Goal: Find specific page/section: Find specific page/section

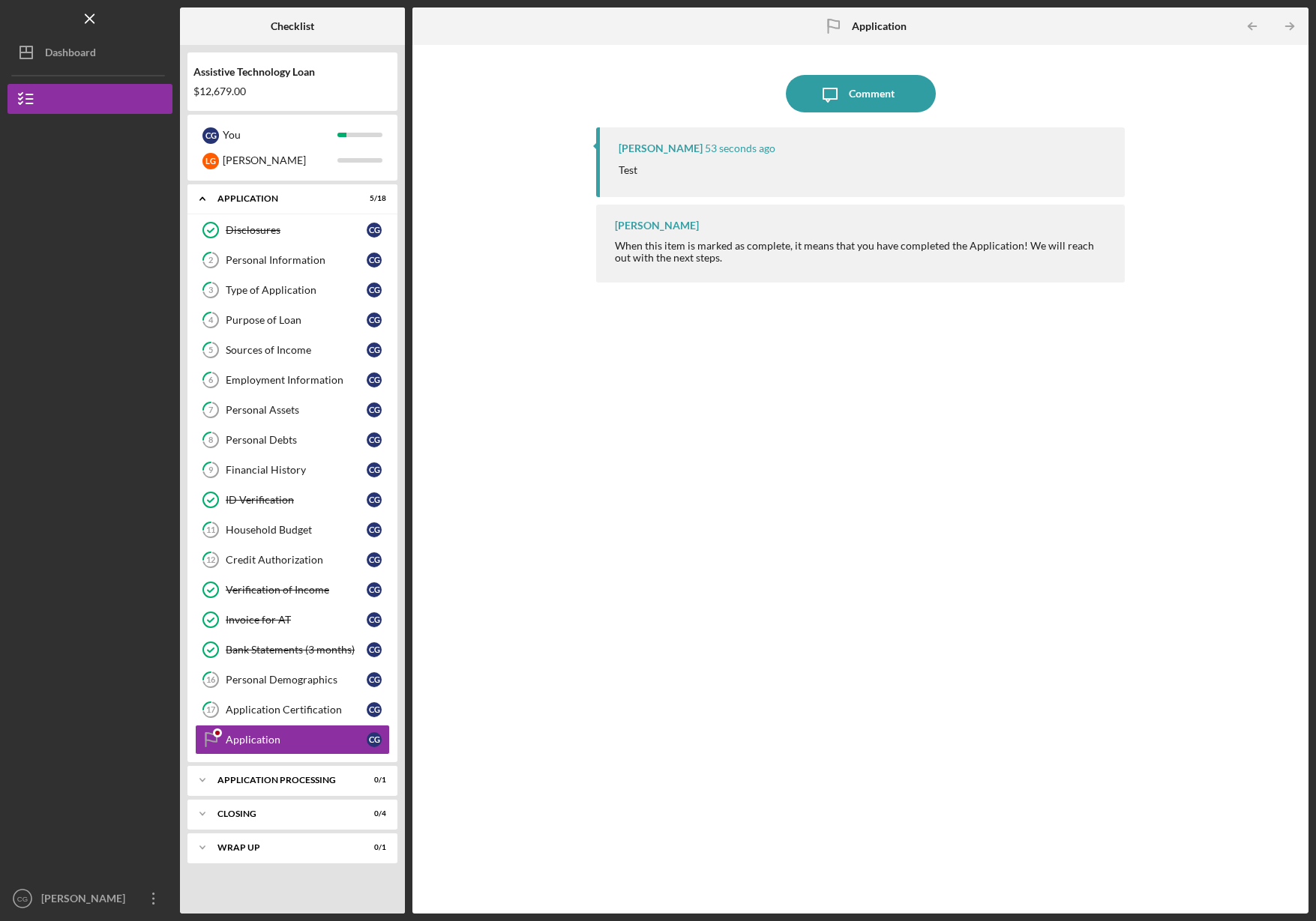
click at [702, 242] on div "When this item is marked as complete, it means that you have completed the Appl…" at bounding box center [863, 252] width 495 height 24
drag, startPoint x: 702, startPoint y: 242, endPoint x: 717, endPoint y: 267, distance: 29.2
click at [717, 267] on div "[PERSON_NAME] When this item is marked as complete, it means that you have comp…" at bounding box center [861, 243] width 528 height 78
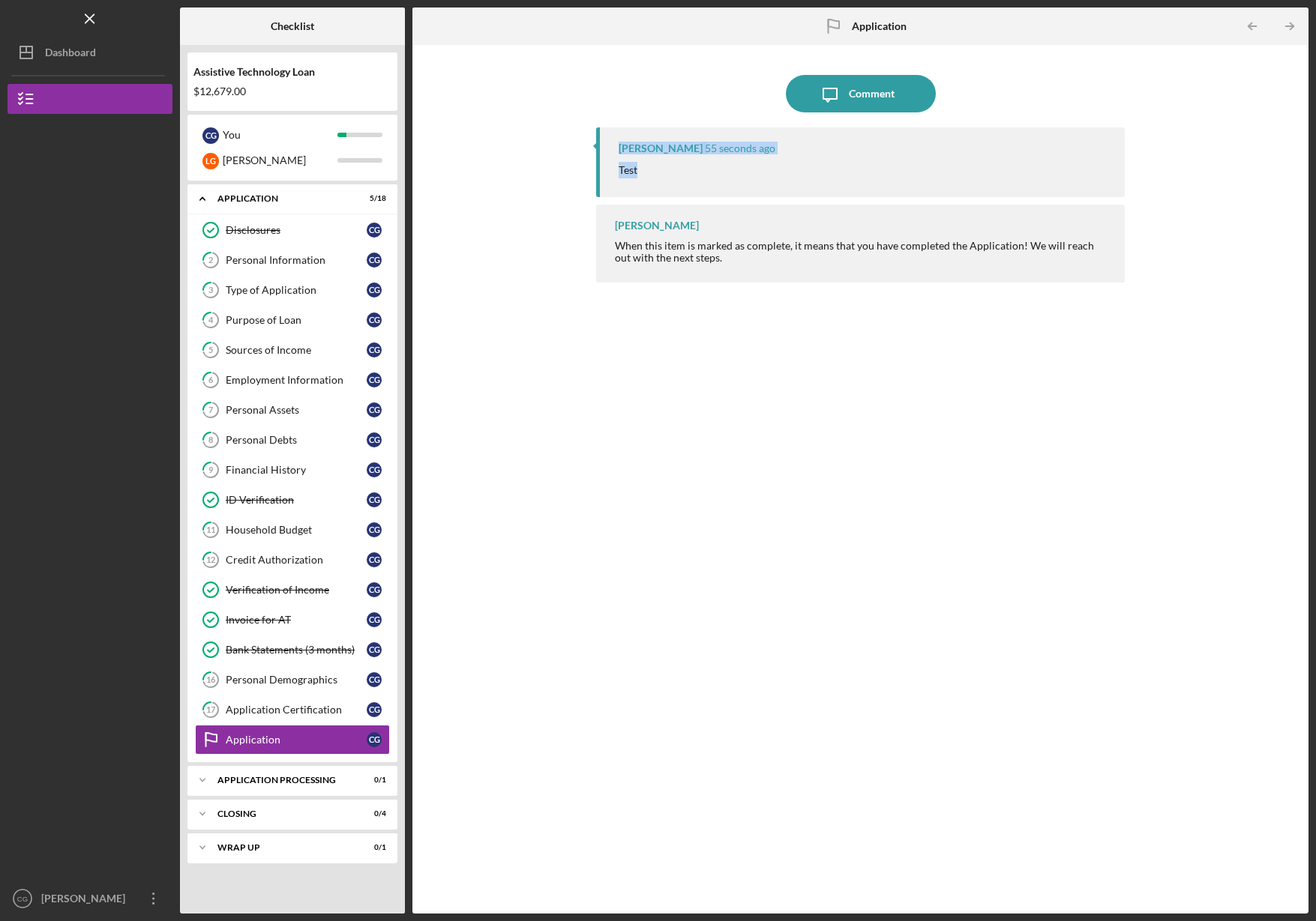
drag, startPoint x: 676, startPoint y: 171, endPoint x: 584, endPoint y: 163, distance: 92.3
click at [584, 163] on div "Icon/Message Comment [PERSON_NAME] 55 seconds ago Test [PERSON_NAME] When this …" at bounding box center [861, 480] width 881 height 854
click at [97, 27] on icon "Icon/Menu Close" at bounding box center [90, 20] width 34 height 34
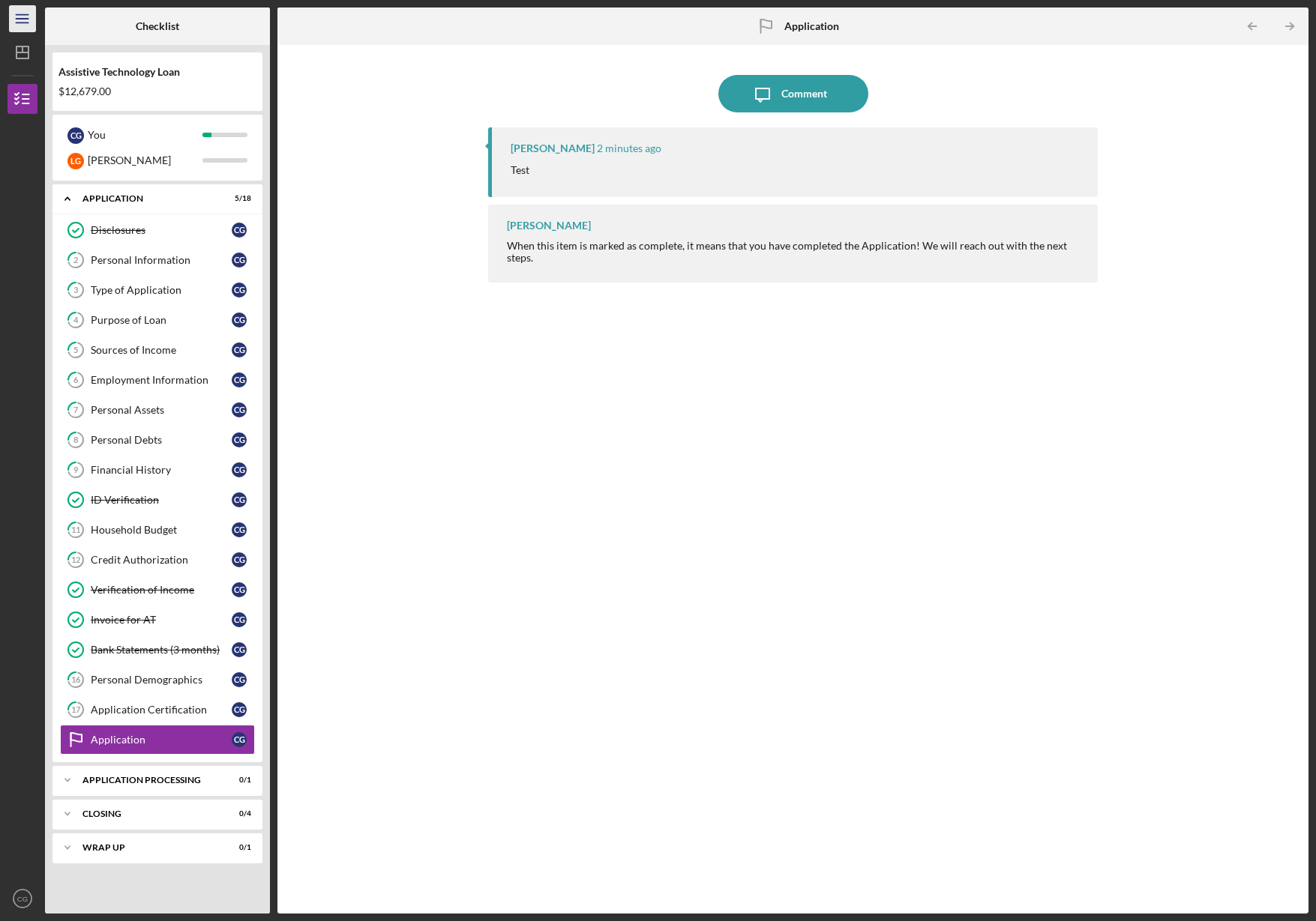
click at [14, 18] on icon "Icon/Menu" at bounding box center [23, 20] width 34 height 34
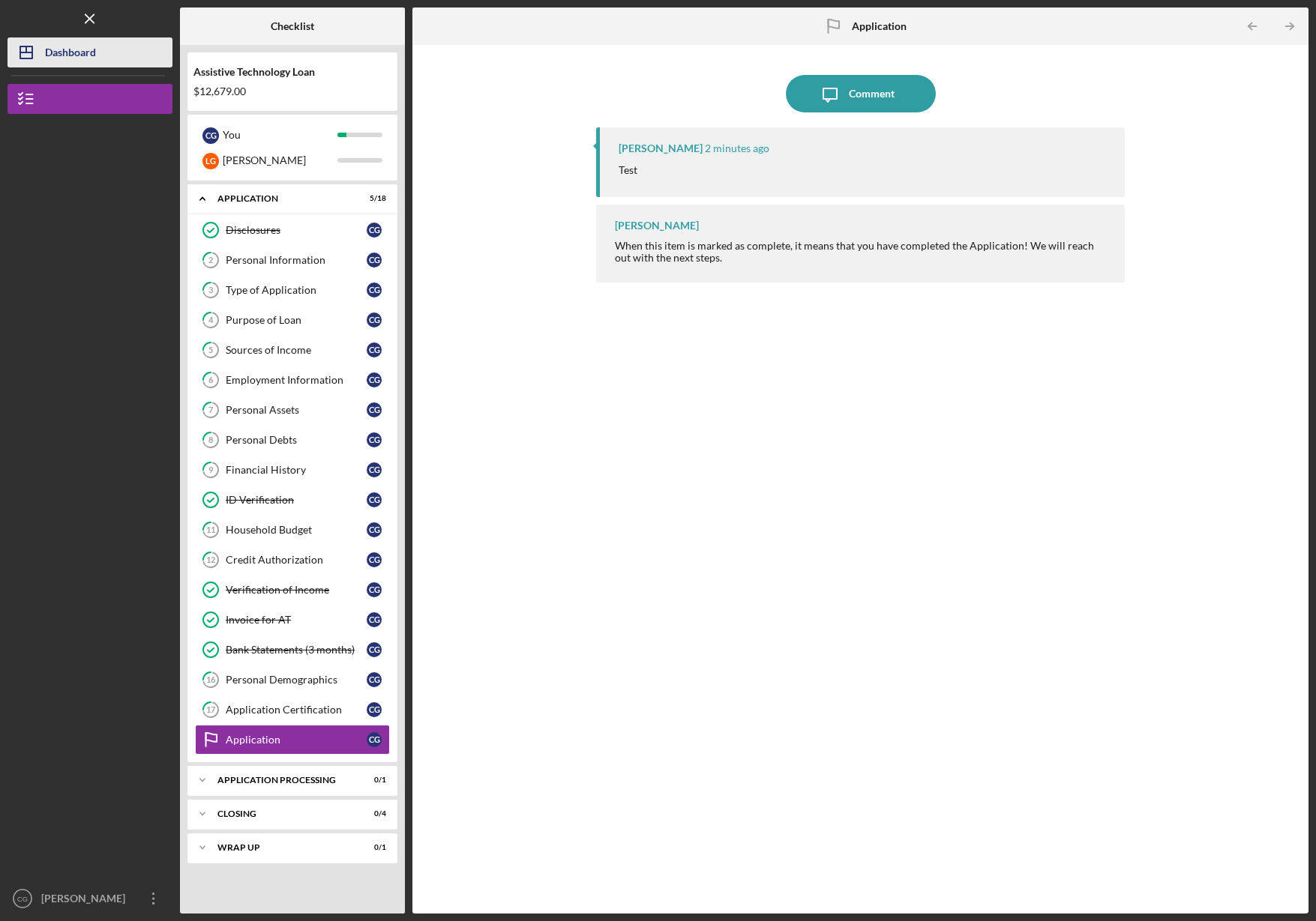
click at [40, 52] on icon "Icon/Dashboard" at bounding box center [26, 53] width 38 height 37
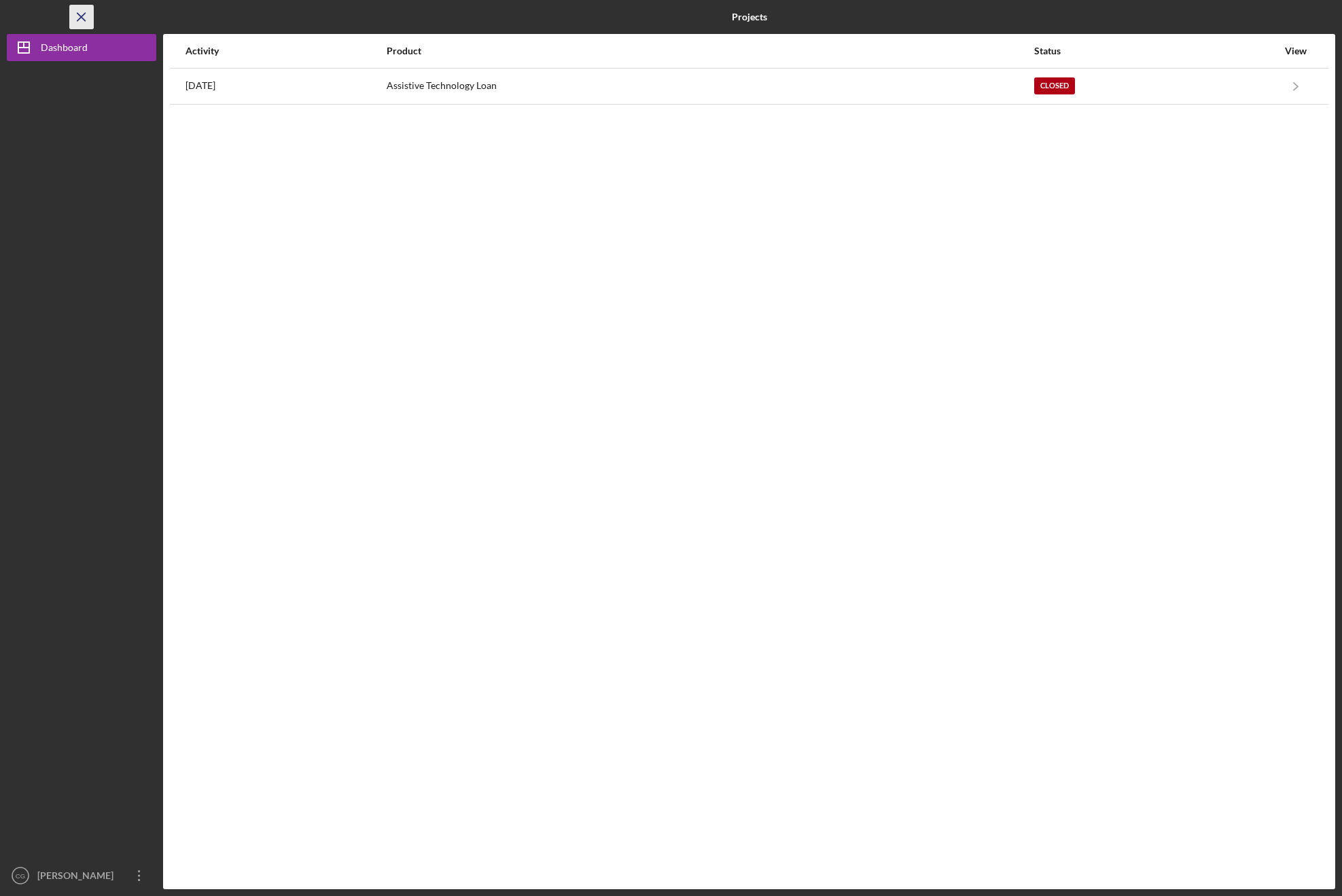
click at [86, 19] on icon "Icon/Menu Close" at bounding box center [82, 18] width 31 height 31
